Goal: Use online tool/utility: Utilize a website feature to perform a specific function

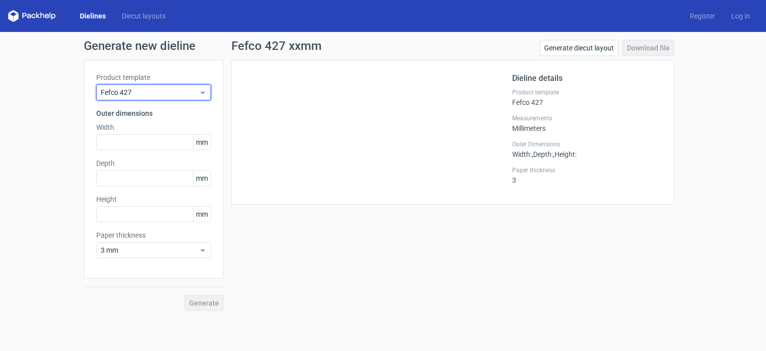
click at [201, 95] on icon at bounding box center [202, 92] width 7 height 8
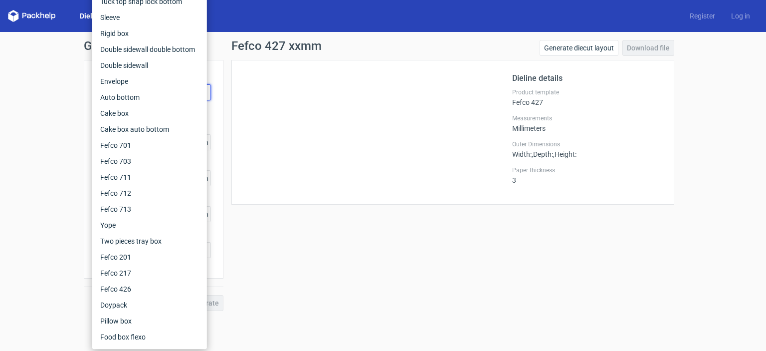
click at [463, 315] on div "Generate new dieline Product template Fefco 427 Outer dimensions Width mm Depth…" at bounding box center [383, 175] width 766 height 287
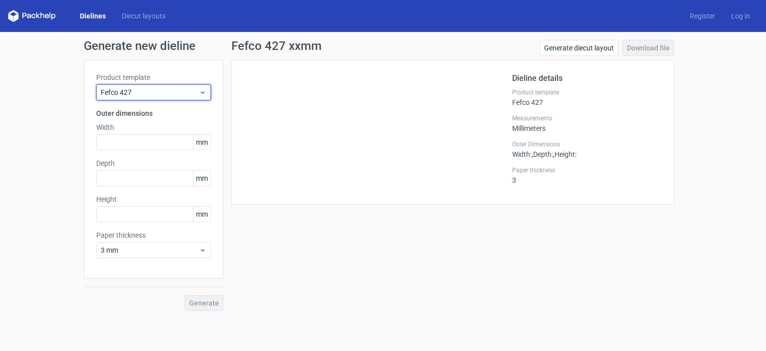
click at [189, 93] on span "Fefco 427" at bounding box center [150, 92] width 98 height 10
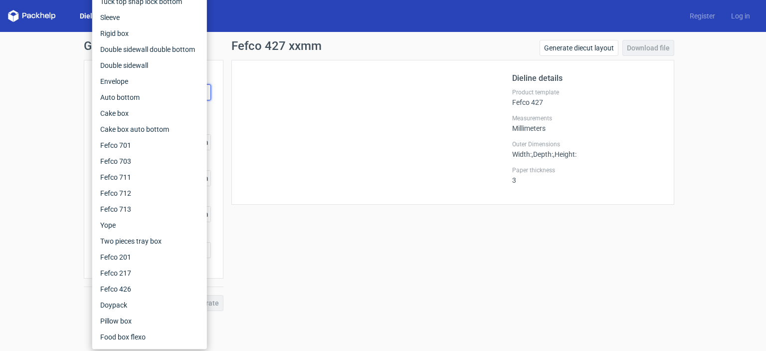
click at [68, 3] on div "Dielines Diecut layouts Register Log in" at bounding box center [383, 16] width 766 height 32
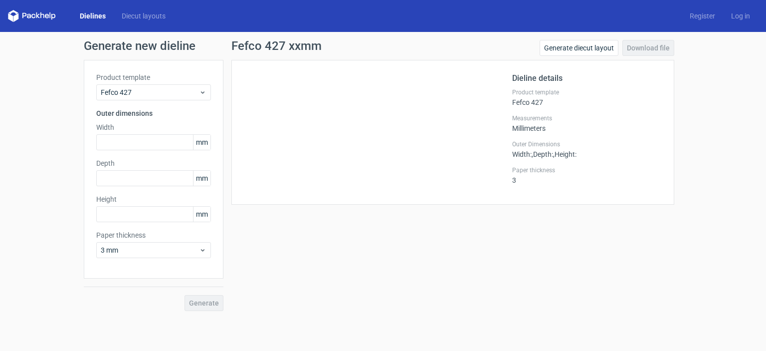
click at [92, 15] on link "Dielines" at bounding box center [93, 16] width 42 height 10
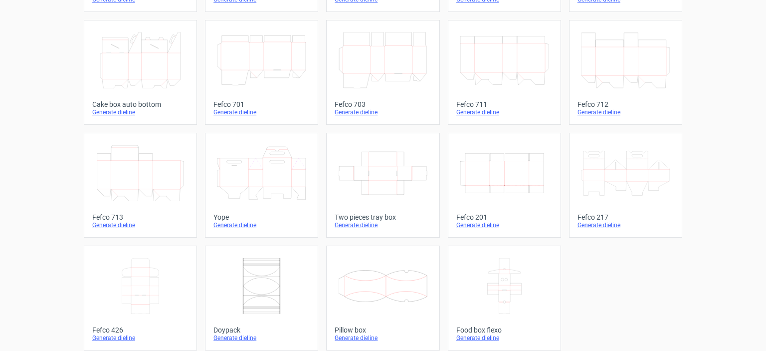
scroll to position [271, 0]
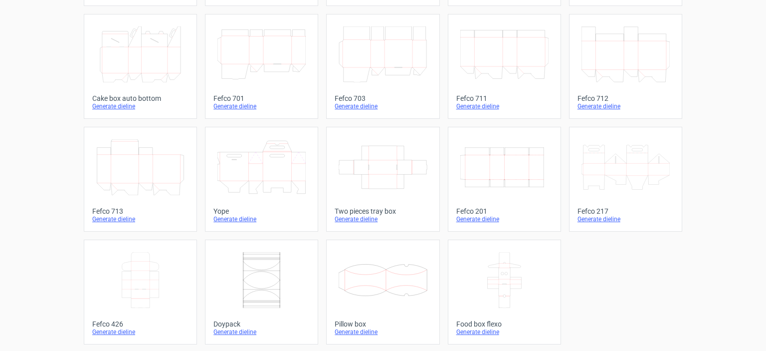
click at [353, 209] on div "Two pieces tray box" at bounding box center [383, 211] width 96 height 8
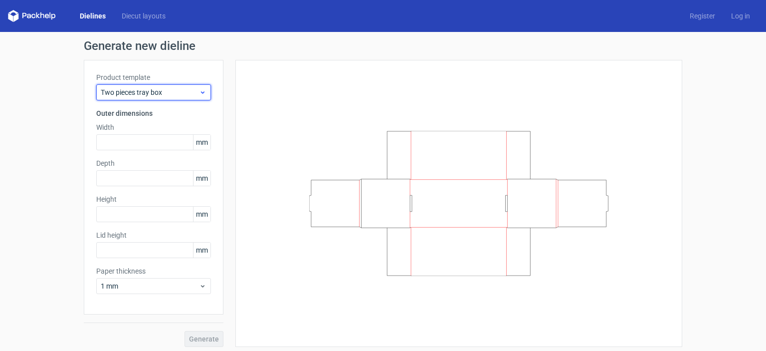
click at [201, 92] on use at bounding box center [202, 92] width 3 height 2
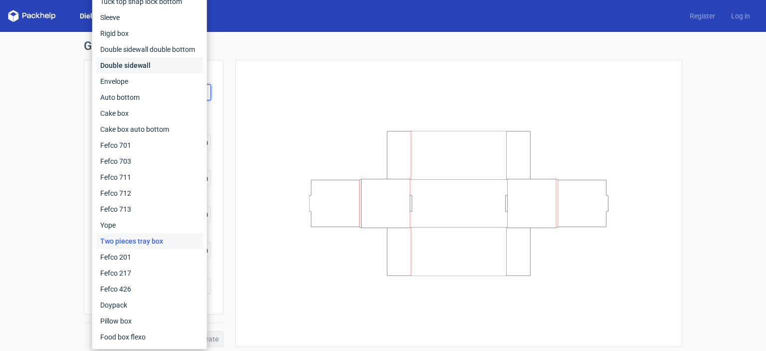
click at [126, 69] on div "Double sidewall" at bounding box center [149, 65] width 107 height 16
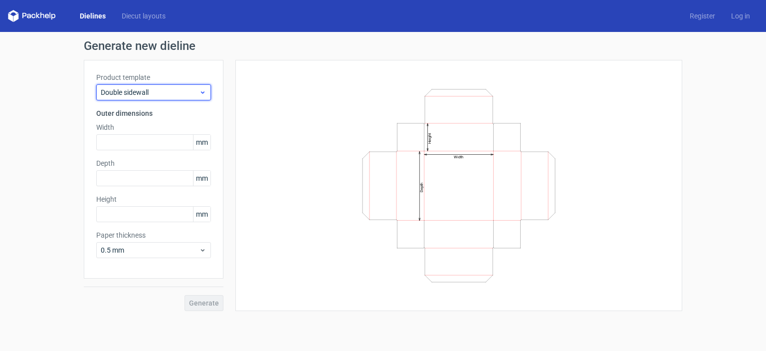
click at [145, 91] on span "Double sidewall" at bounding box center [150, 92] width 98 height 10
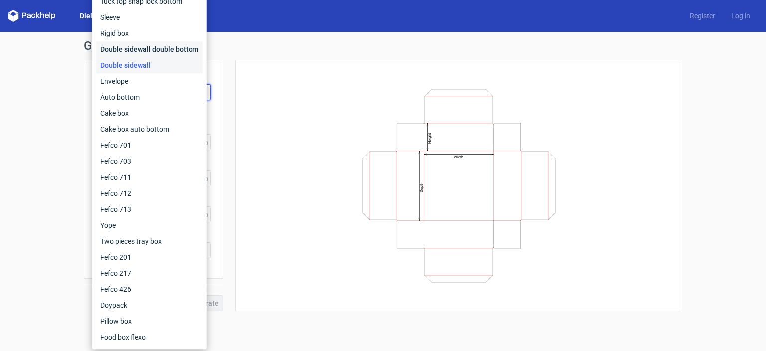
click at [158, 52] on div "Double sidewall double bottom" at bounding box center [149, 49] width 107 height 16
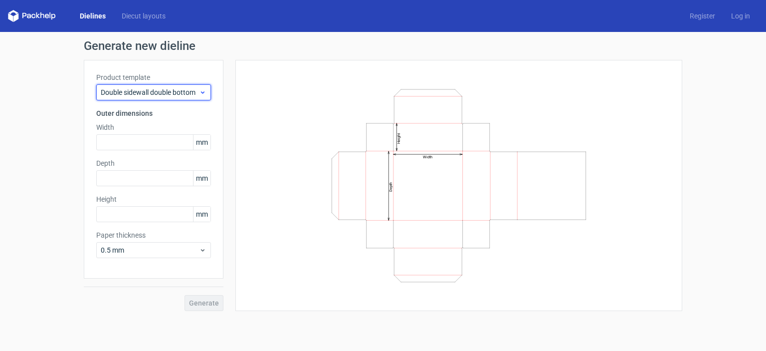
click at [203, 93] on icon at bounding box center [202, 92] width 7 height 8
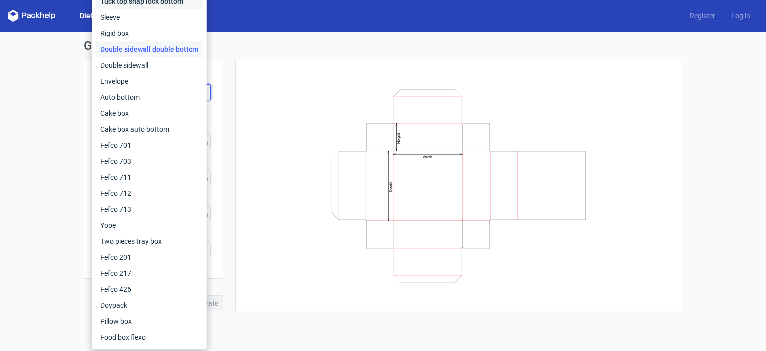
click at [158, 0] on div "Tuck top snap lock bottom" at bounding box center [149, 2] width 107 height 16
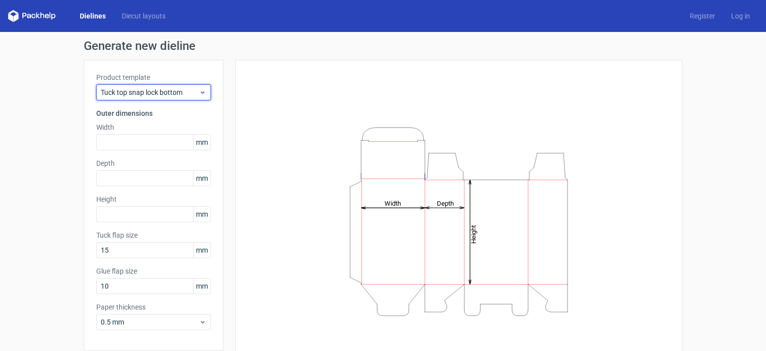
click at [199, 91] on icon at bounding box center [202, 92] width 7 height 8
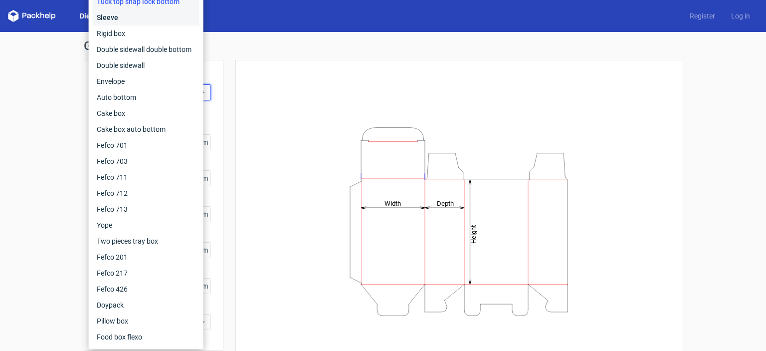
click at [130, 21] on div "Sleeve" at bounding box center [146, 17] width 107 height 16
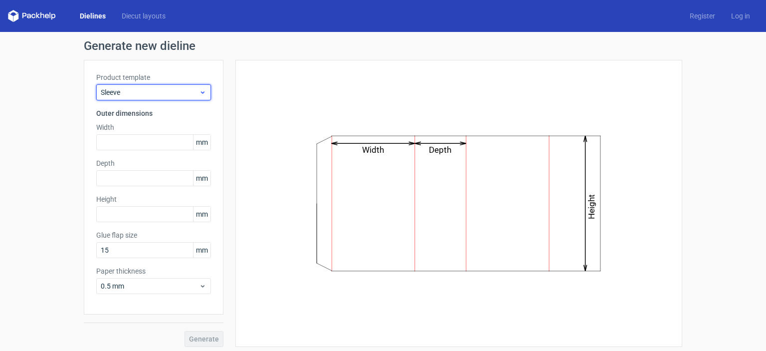
click at [201, 93] on use at bounding box center [202, 92] width 3 height 2
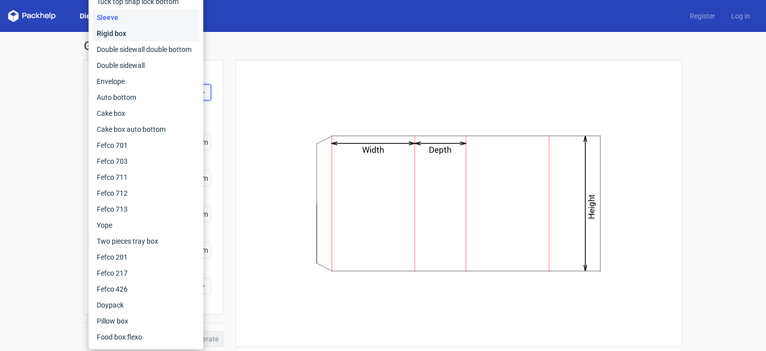
click at [130, 35] on div "Rigid box" at bounding box center [146, 33] width 107 height 16
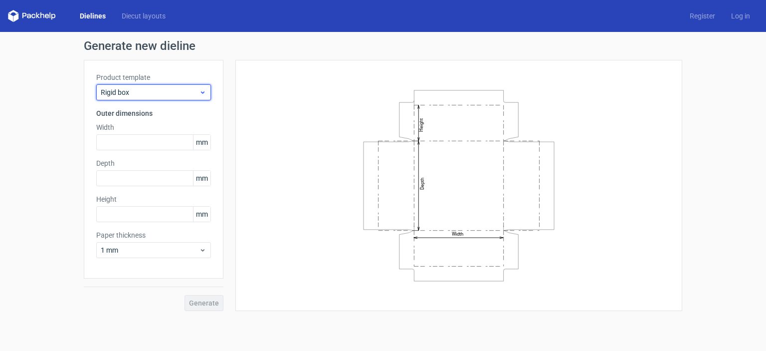
click at [191, 91] on span "Rigid box" at bounding box center [150, 92] width 98 height 10
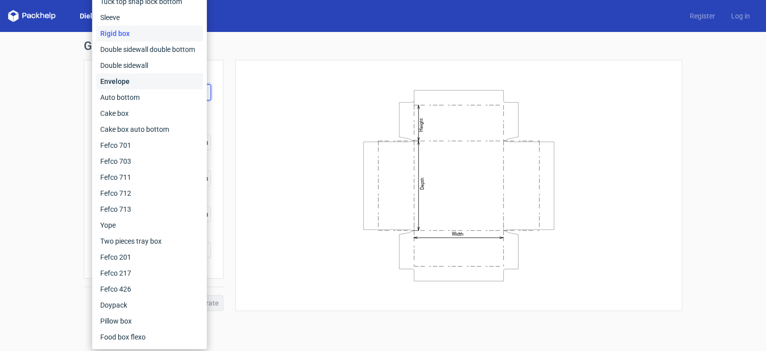
click at [153, 82] on div "Envelope" at bounding box center [149, 81] width 107 height 16
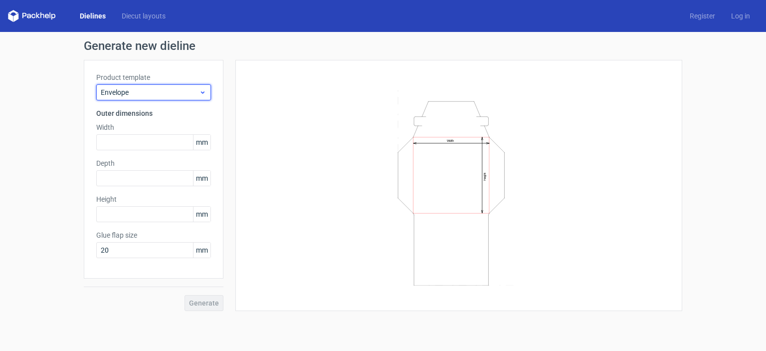
click at [199, 93] on icon at bounding box center [202, 92] width 7 height 8
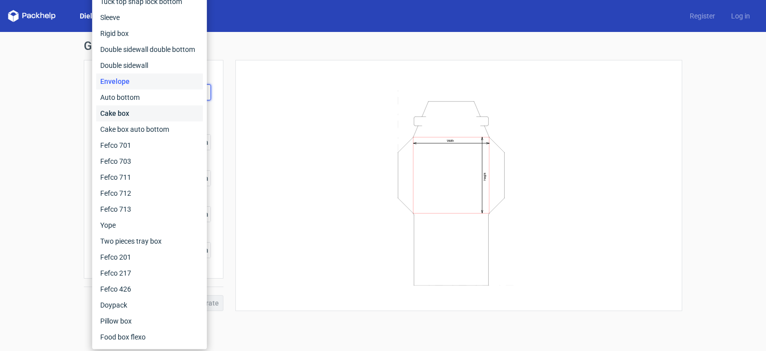
click at [131, 113] on div "Cake box" at bounding box center [149, 113] width 107 height 16
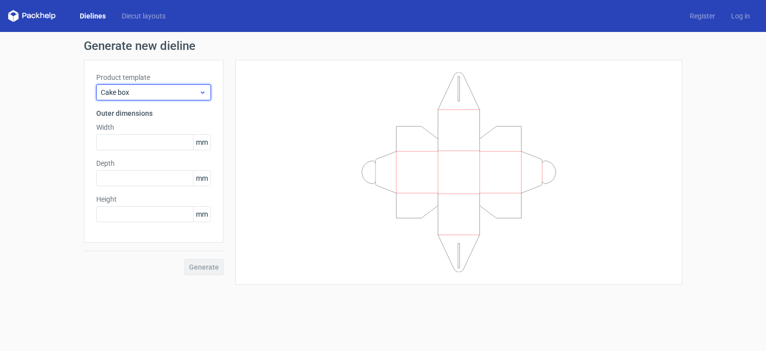
click at [195, 90] on span "Cake box" at bounding box center [150, 92] width 98 height 10
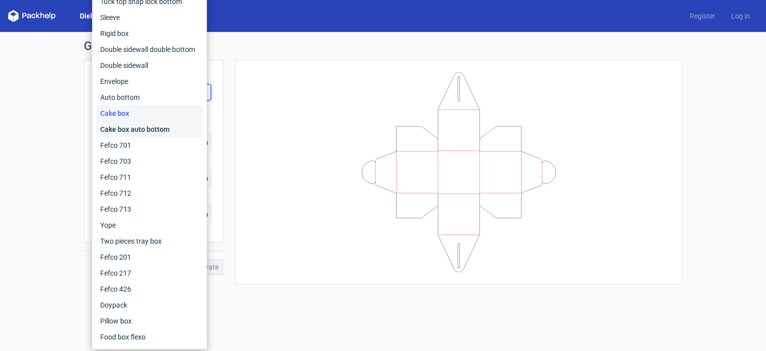
click at [131, 131] on div "Cake box auto bottom" at bounding box center [149, 129] width 107 height 16
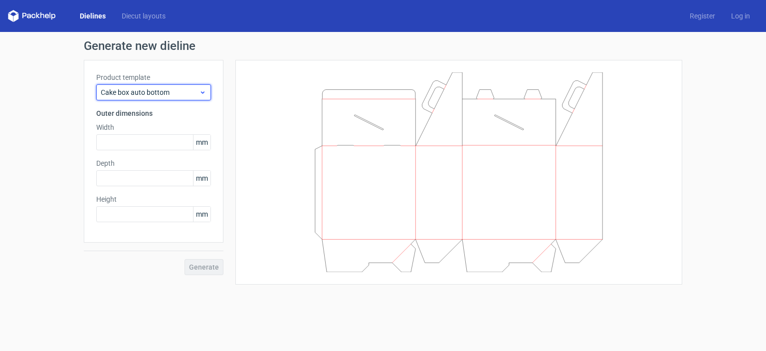
click at [191, 90] on span "Cake box auto bottom" at bounding box center [150, 92] width 98 height 10
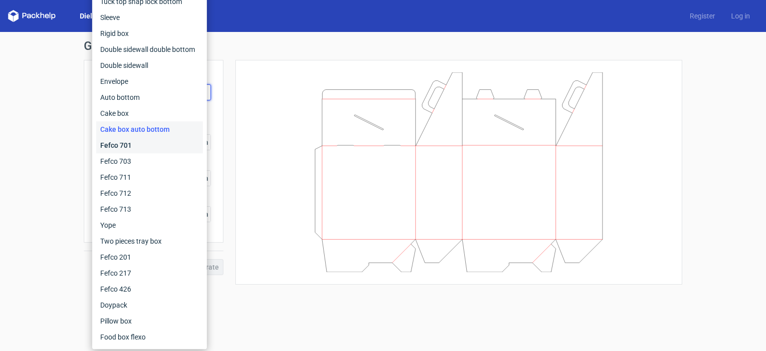
click at [132, 141] on div "Fefco 701" at bounding box center [149, 145] width 107 height 16
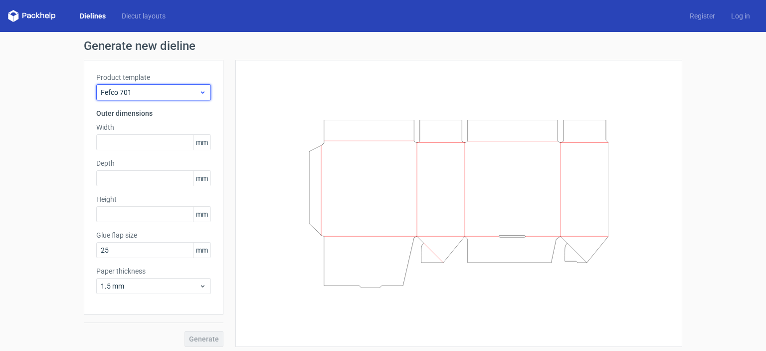
click at [199, 90] on icon at bounding box center [202, 92] width 7 height 8
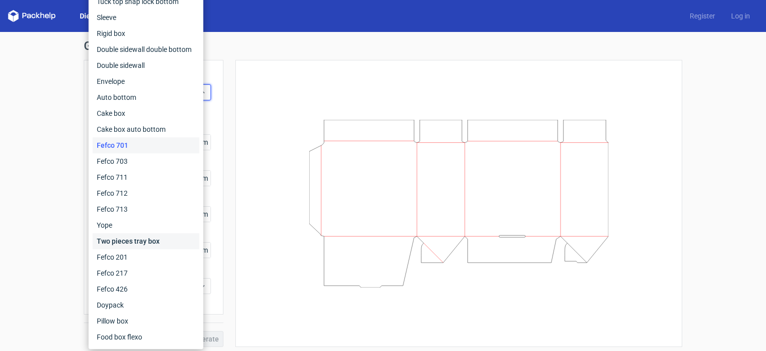
click at [132, 244] on div "Two pieces tray box" at bounding box center [146, 241] width 107 height 16
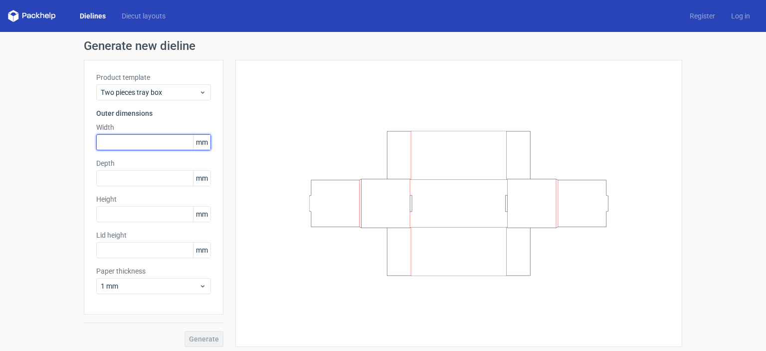
click at [132, 142] on input "text" at bounding box center [153, 142] width 115 height 16
type input "210"
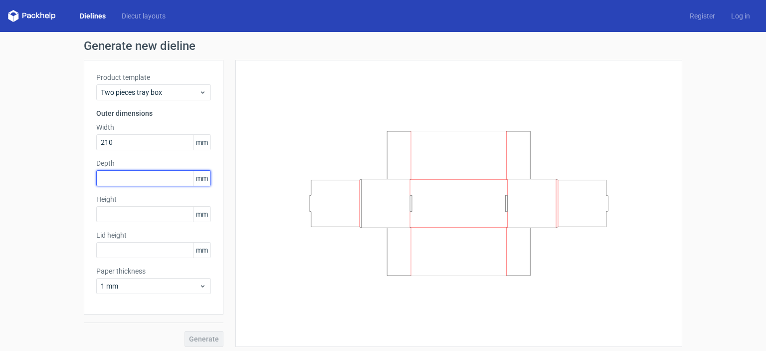
click at [150, 177] on input "text" at bounding box center [153, 178] width 115 height 16
click at [118, 174] on input "text" at bounding box center [153, 178] width 115 height 16
type input "180"
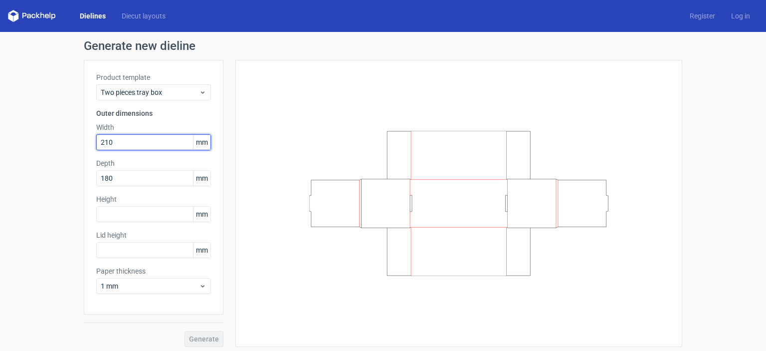
drag, startPoint x: 119, startPoint y: 143, endPoint x: 0, endPoint y: 144, distance: 119.2
click at [0, 143] on div "Generate new dieline Product template Two pieces tray box Outer dimensions Widt…" at bounding box center [383, 193] width 766 height 323
type input "305"
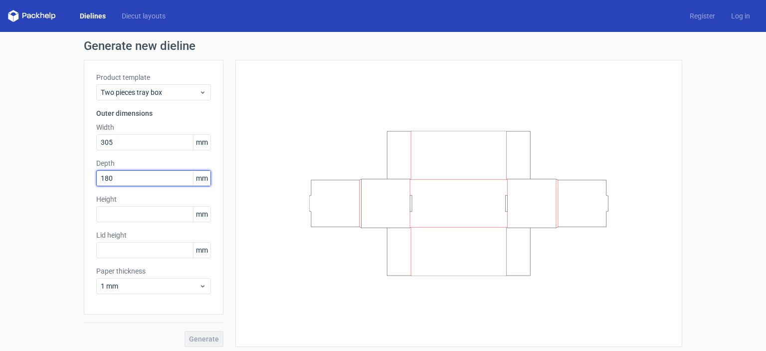
drag, startPoint x: 124, startPoint y: 177, endPoint x: 0, endPoint y: 178, distance: 123.7
click at [0, 178] on div "Generate new dieline Product template Two pieces tray box Outer dimensions Widt…" at bounding box center [383, 193] width 766 height 323
type input "178"
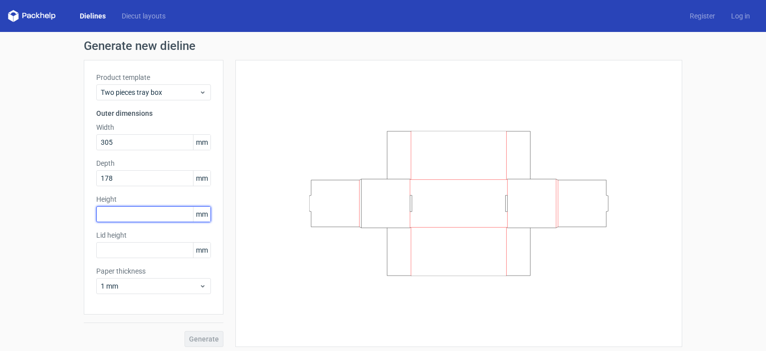
click at [107, 207] on input "text" at bounding box center [153, 214] width 115 height 16
type input "167"
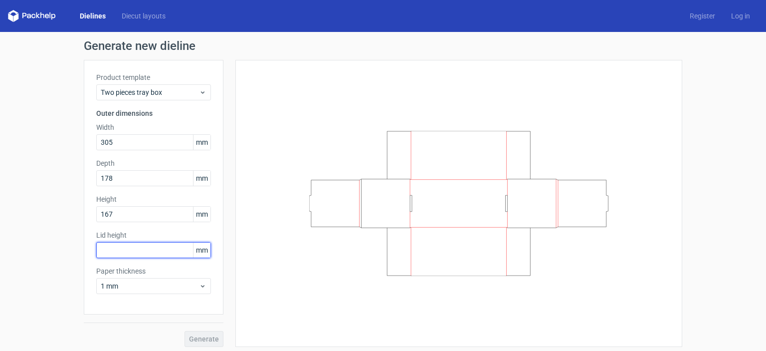
click at [141, 249] on input "text" at bounding box center [153, 250] width 115 height 16
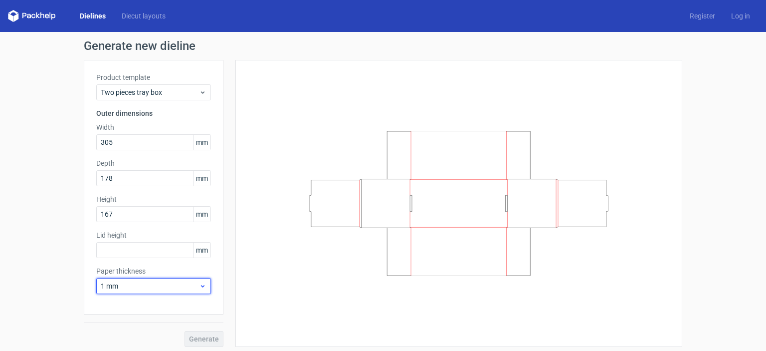
click at [143, 284] on span "1 mm" at bounding box center [150, 286] width 98 height 10
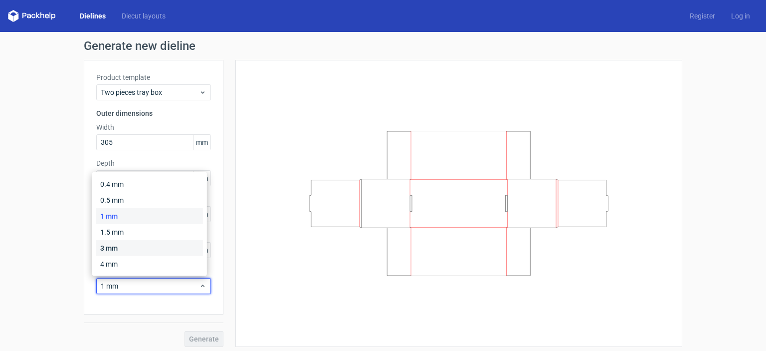
click at [119, 251] on div "3 mm" at bounding box center [149, 248] width 107 height 16
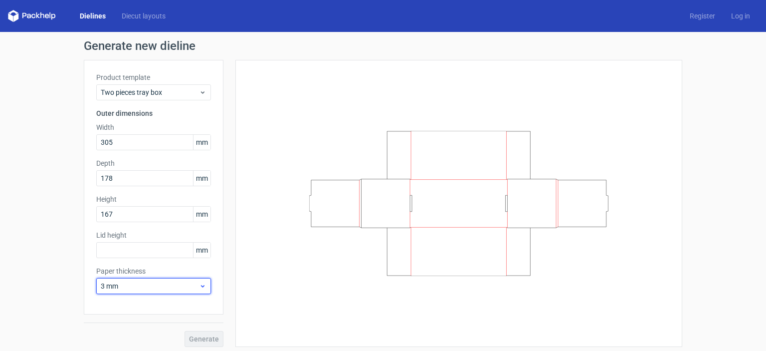
click at [134, 285] on span "3 mm" at bounding box center [150, 286] width 98 height 10
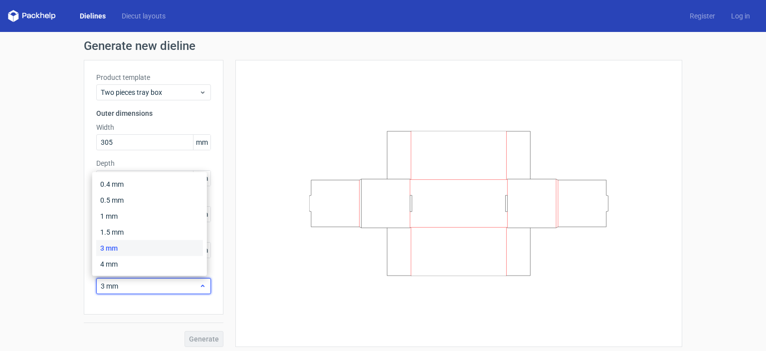
click at [134, 286] on span "3 mm" at bounding box center [150, 286] width 98 height 10
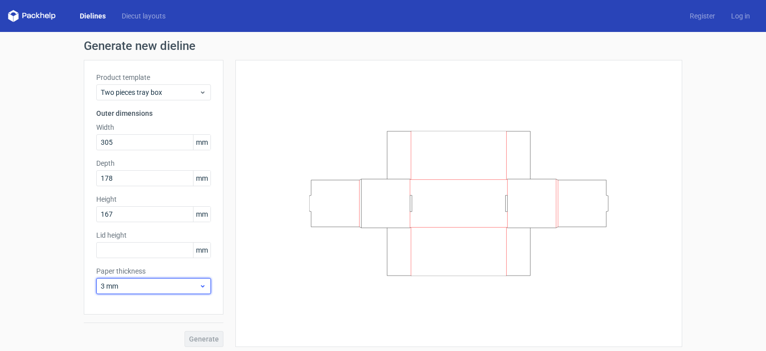
click at [107, 285] on span "3 mm" at bounding box center [150, 286] width 98 height 10
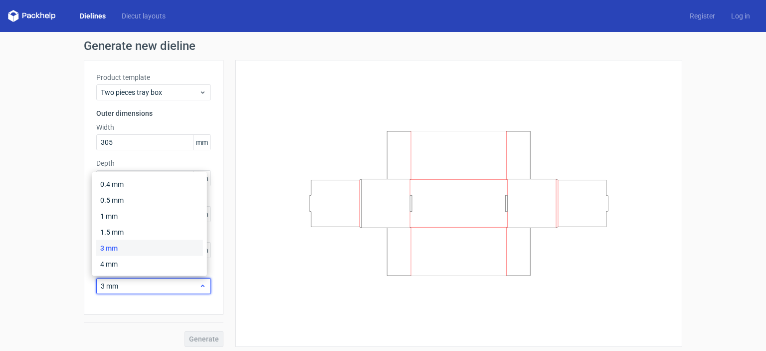
click at [104, 288] on span "3 mm" at bounding box center [150, 286] width 98 height 10
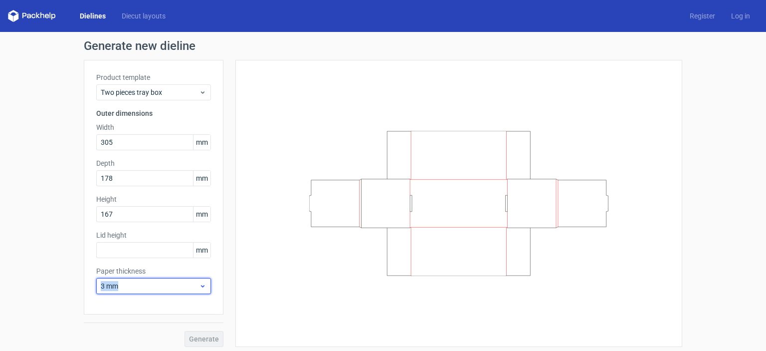
drag, startPoint x: 127, startPoint y: 289, endPoint x: 94, endPoint y: 285, distance: 33.1
click at [96, 285] on div "3 mm" at bounding box center [153, 286] width 115 height 16
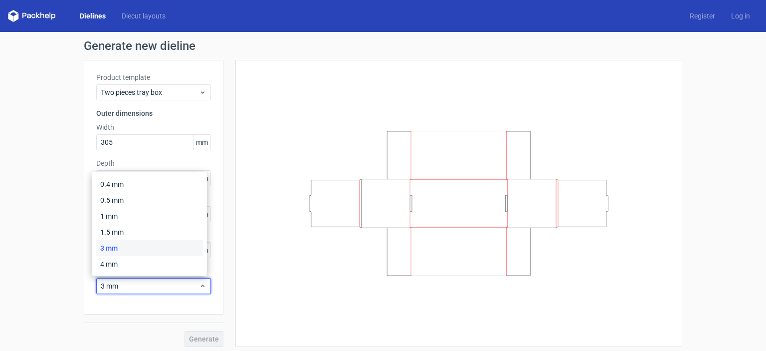
click at [225, 113] on div at bounding box center [452, 203] width 459 height 287
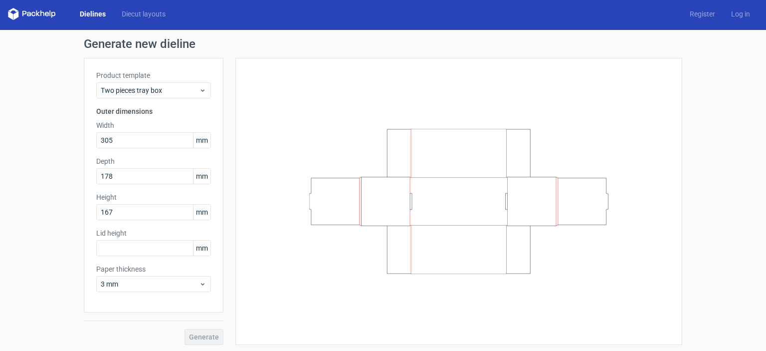
scroll to position [3, 0]
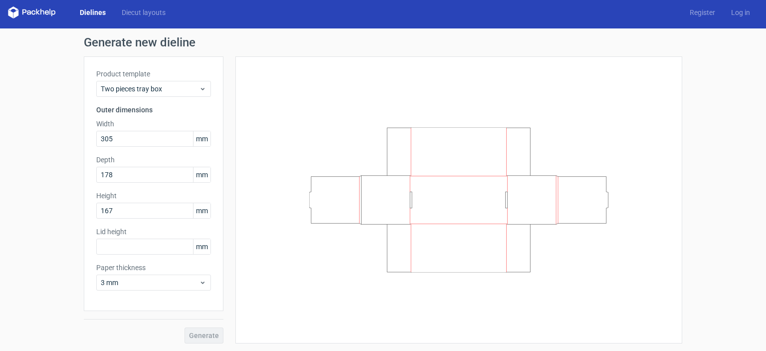
click at [192, 336] on div "Generate" at bounding box center [154, 327] width 140 height 32
click at [176, 139] on input "305" at bounding box center [153, 139] width 115 height 16
click at [153, 237] on div "Lid height mm" at bounding box center [153, 240] width 115 height 28
click at [150, 286] on span "3 mm" at bounding box center [150, 282] width 98 height 10
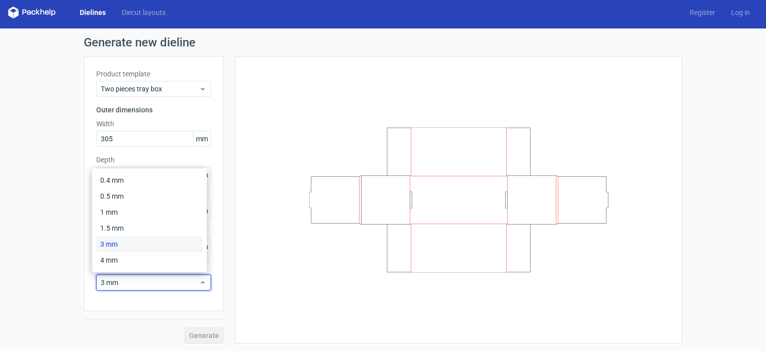
click at [193, 329] on div "Generate" at bounding box center [154, 327] width 140 height 32
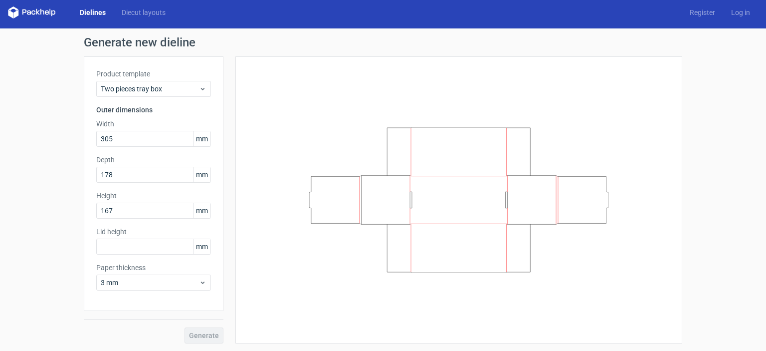
click at [195, 331] on div "Generate" at bounding box center [154, 327] width 140 height 32
click at [135, 11] on link "Diecut layouts" at bounding box center [144, 12] width 60 height 10
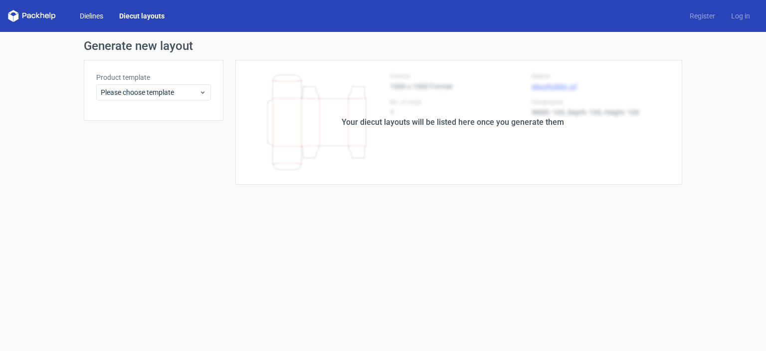
click at [95, 14] on link "Dielines" at bounding box center [91, 16] width 39 height 10
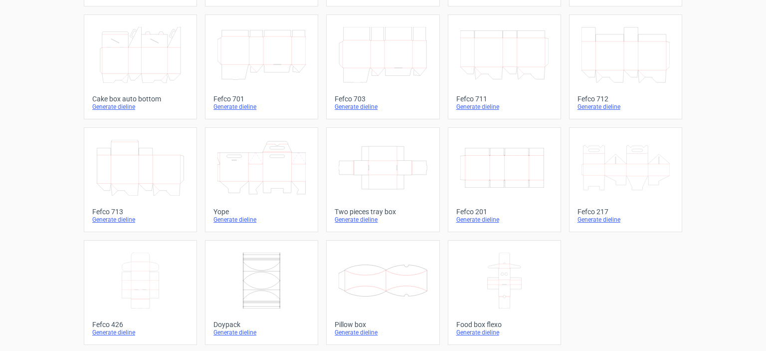
scroll to position [271, 0]
click at [352, 198] on link "Two pieces tray box Generate dieline" at bounding box center [382, 179] width 113 height 105
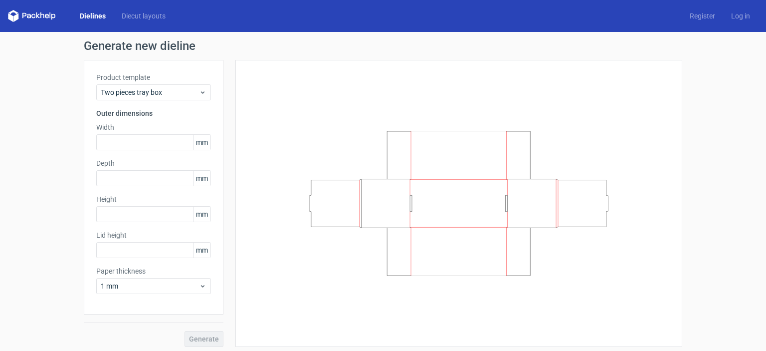
click at [203, 339] on div "Generate" at bounding box center [154, 330] width 140 height 32
click at [107, 103] on div "Product template Two pieces tray box Outer dimensions Width mm Depth mm Height …" at bounding box center [154, 187] width 140 height 254
click at [119, 133] on div "Width mm" at bounding box center [153, 136] width 115 height 28
click at [120, 141] on input "text" at bounding box center [153, 142] width 115 height 16
type input "44"
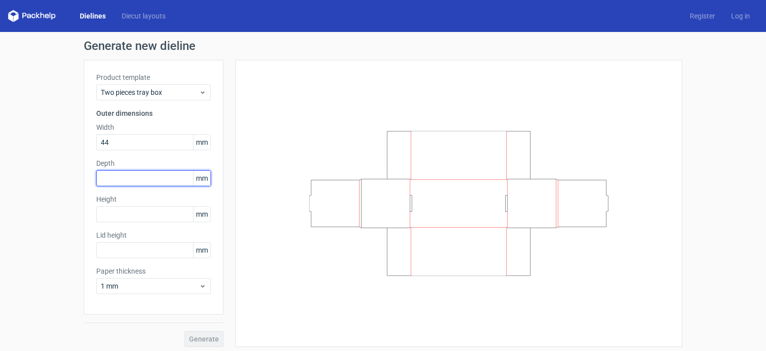
click at [143, 178] on input "text" at bounding box center [153, 178] width 115 height 16
type input "55"
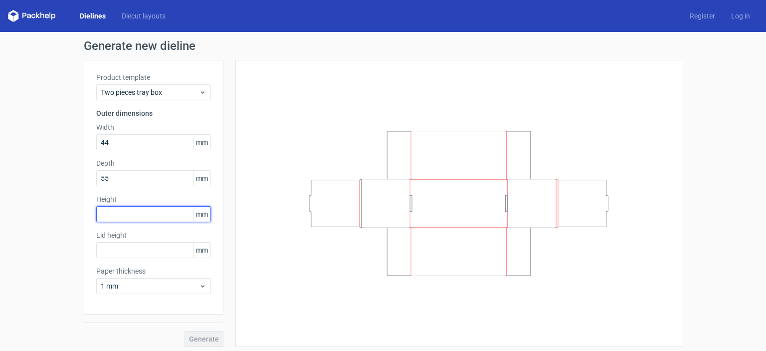
click at [135, 220] on input "text" at bounding box center [153, 214] width 115 height 16
type input "55"
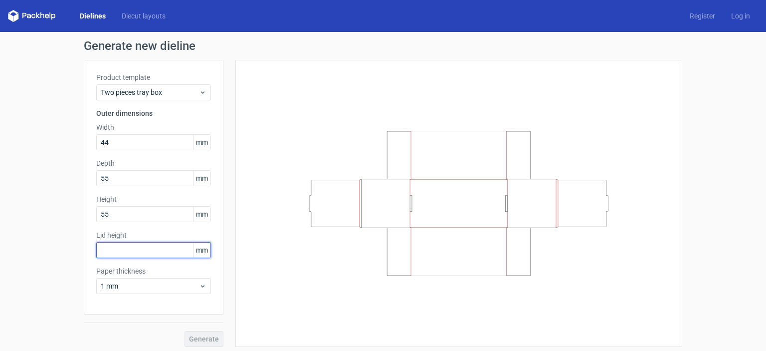
click at [126, 247] on input "text" at bounding box center [153, 250] width 115 height 16
type input "11"
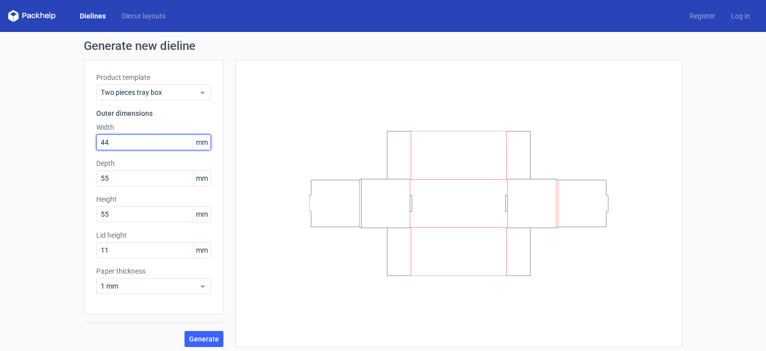
click at [142, 143] on input "44" at bounding box center [153, 142] width 115 height 16
click at [134, 131] on label "Width" at bounding box center [153, 127] width 115 height 10
drag, startPoint x: 134, startPoint y: 131, endPoint x: 9, endPoint y: 152, distance: 126.3
click at [9, 152] on div "Generate new dieline Product template Two pieces tray box Outer dimensions Widt…" at bounding box center [383, 193] width 766 height 323
click at [118, 146] on input "44" at bounding box center [153, 142] width 115 height 16
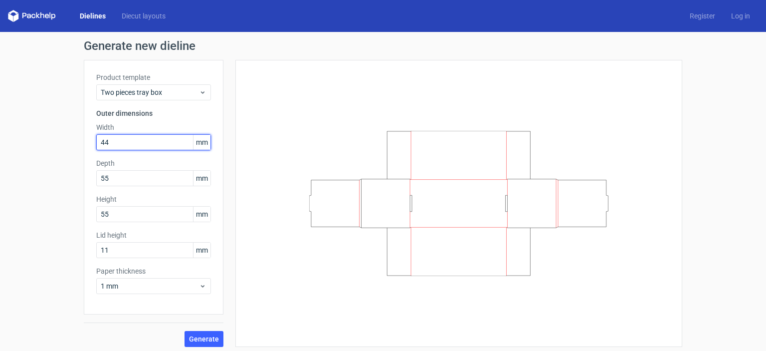
drag, startPoint x: 121, startPoint y: 144, endPoint x: 32, endPoint y: 150, distance: 89.0
click at [32, 150] on div "Generate new dieline Product template Two pieces tray box Outer dimensions Widt…" at bounding box center [383, 193] width 766 height 323
type input "305"
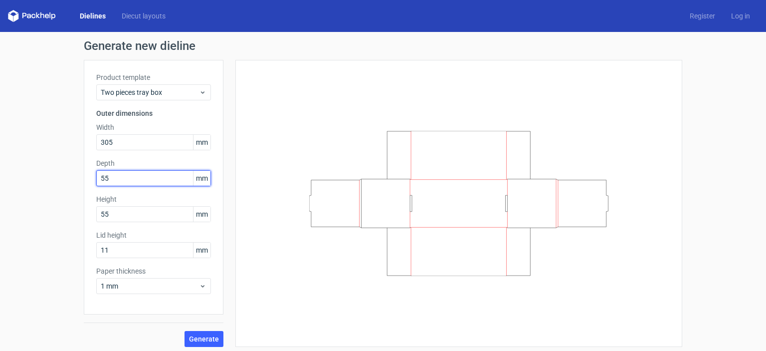
drag, startPoint x: 115, startPoint y: 179, endPoint x: 0, endPoint y: 180, distance: 115.2
click at [0, 179] on div "Generate new dieline Product template Two pieces tray box Outer dimensions Widt…" at bounding box center [383, 193] width 766 height 323
drag, startPoint x: 116, startPoint y: 179, endPoint x: 0, endPoint y: 135, distance: 123.7
click at [0, 139] on div "Generate new dieline Product template Two pieces tray box Outer dimensions Widt…" at bounding box center [383, 193] width 766 height 323
type input "178"
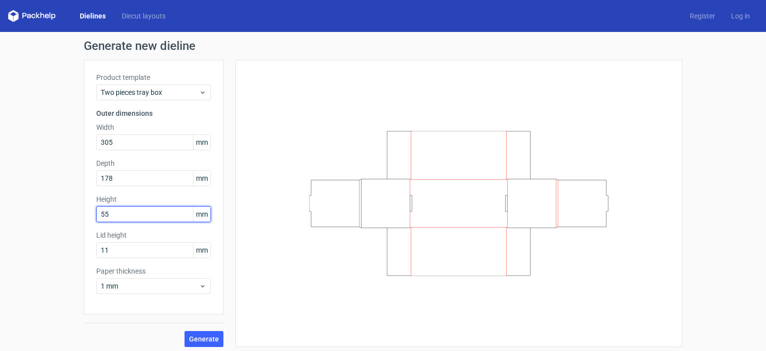
drag, startPoint x: 124, startPoint y: 215, endPoint x: 66, endPoint y: 200, distance: 59.3
click at [66, 200] on div "Generate new dieline Product template Two pieces tray box Outer dimensions Widt…" at bounding box center [383, 193] width 766 height 323
type input "167"
drag, startPoint x: 129, startPoint y: 232, endPoint x: 90, endPoint y: 239, distance: 39.5
click at [90, 239] on div "Product template Two pieces tray box Outer dimensions Width 305 mm Depth 178 mm…" at bounding box center [154, 187] width 140 height 254
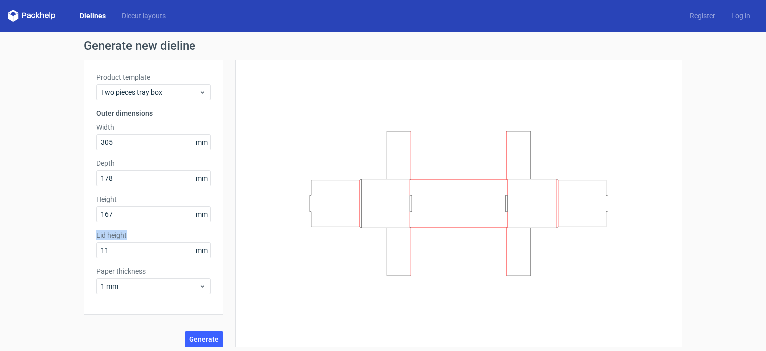
copy label "Lid height"
drag, startPoint x: 120, startPoint y: 216, endPoint x: 94, endPoint y: 210, distance: 27.1
click at [96, 210] on input "167" at bounding box center [153, 214] width 115 height 16
drag, startPoint x: 122, startPoint y: 247, endPoint x: 70, endPoint y: 247, distance: 51.9
click at [70, 247] on div "Generate new dieline Product template Two pieces tray box Outer dimensions Widt…" at bounding box center [383, 193] width 766 height 323
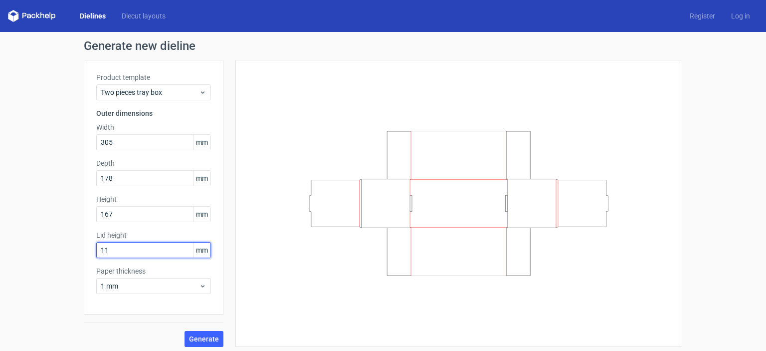
paste input "67"
type input "167"
click at [194, 340] on span "Generate" at bounding box center [204, 338] width 30 height 7
